Goal: Task Accomplishment & Management: Manage account settings

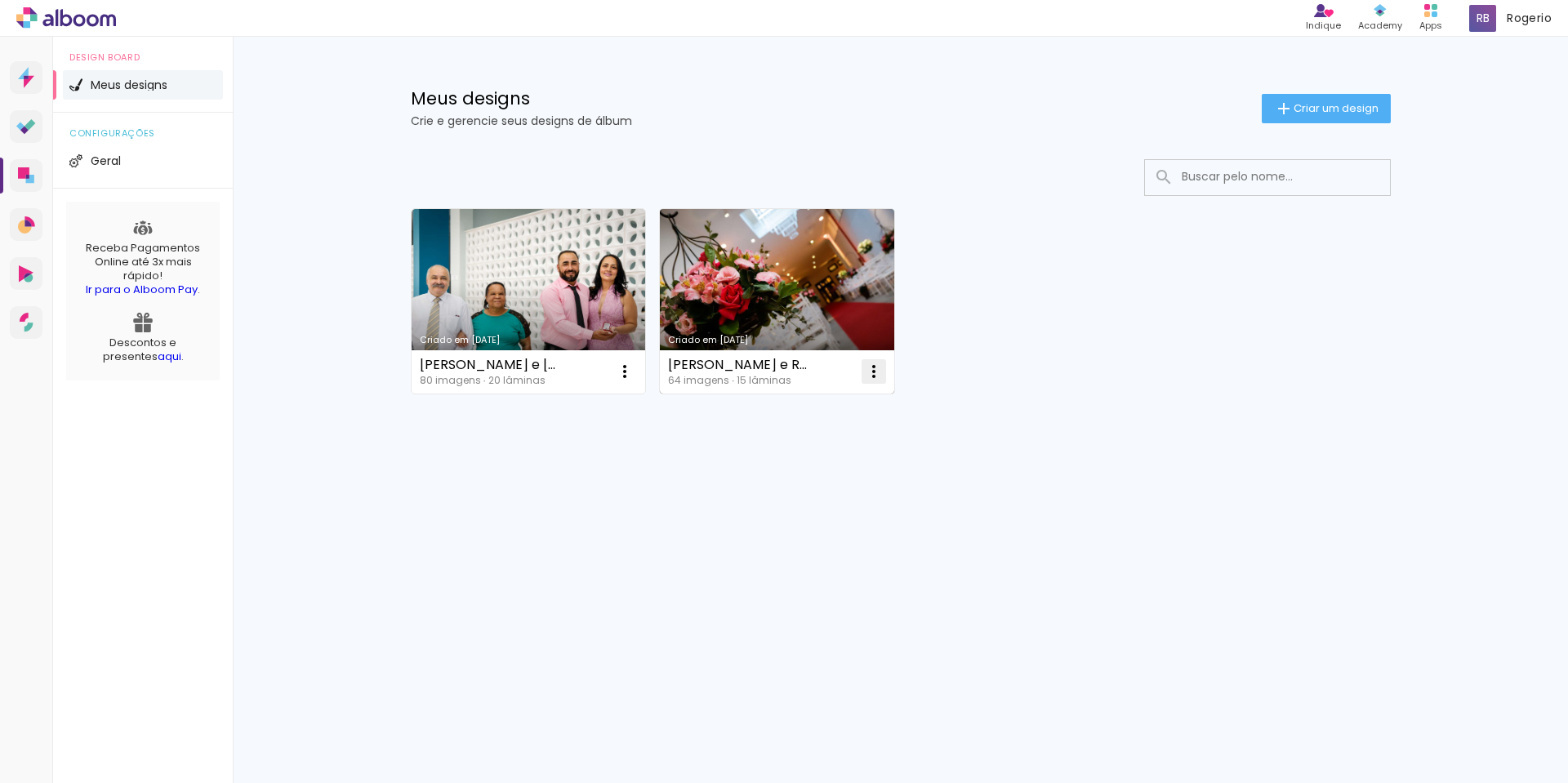
click at [875, 372] on iron-icon at bounding box center [874, 372] width 20 height 20
click at [800, 479] on paper-item "Excluir" at bounding box center [809, 479] width 161 height 33
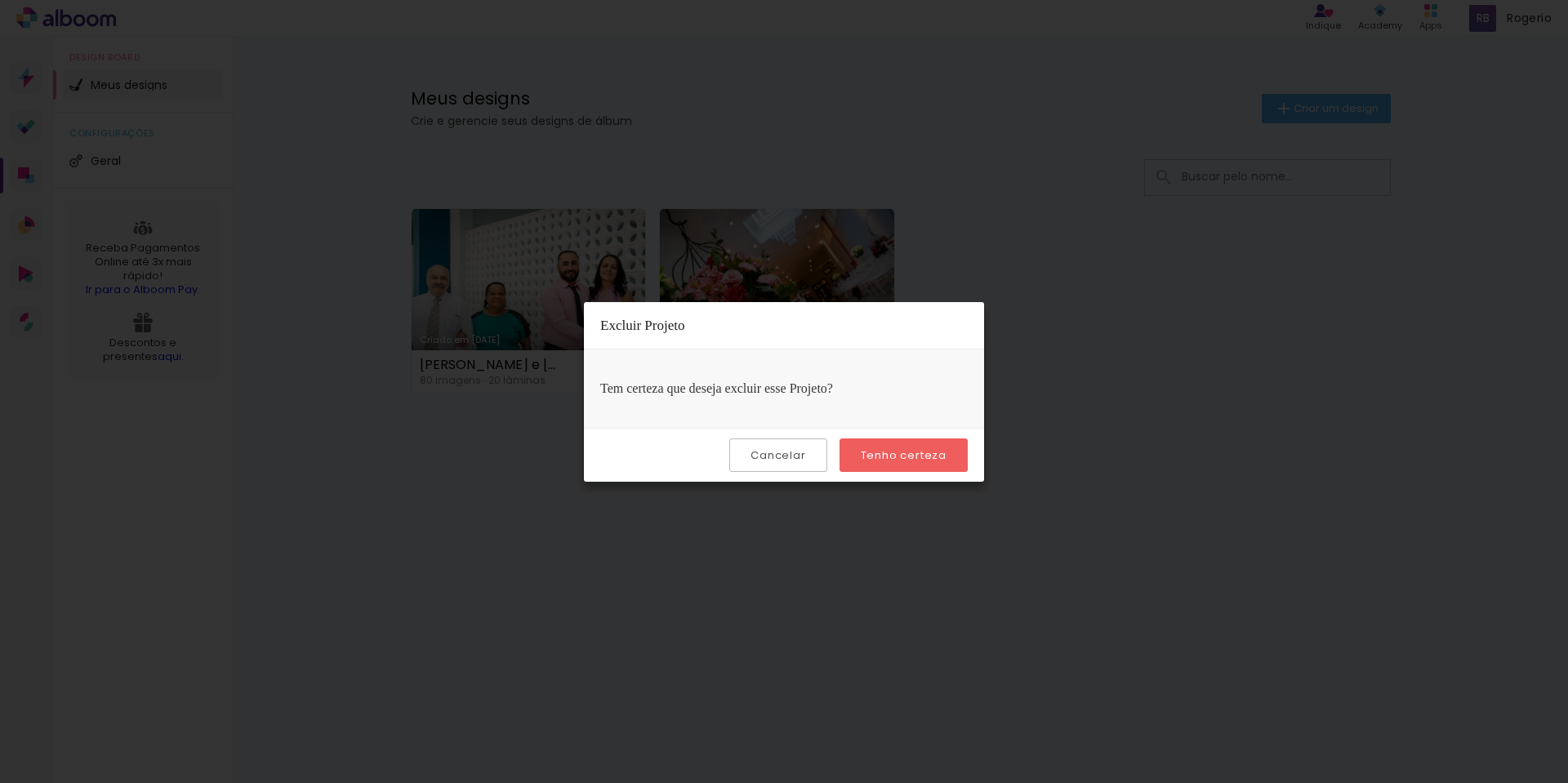
click at [0, 0] on slot "Tenho certeza" at bounding box center [0, 0] width 0 height 0
